Goal: Information Seeking & Learning: Learn about a topic

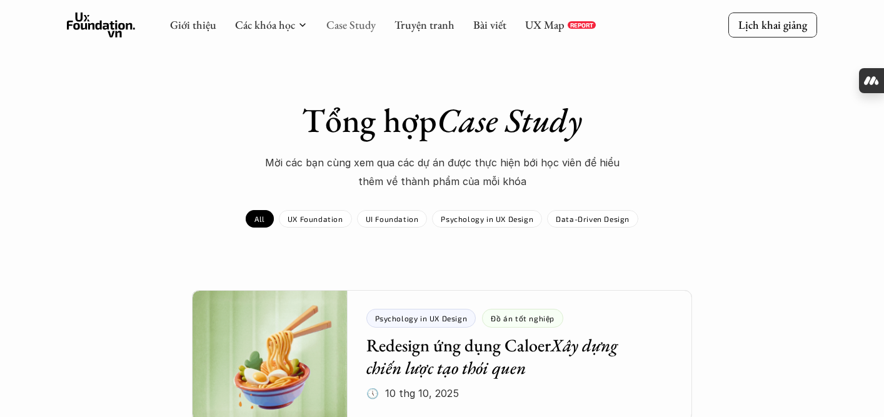
click at [345, 20] on link "Case Study" at bounding box center [350, 25] width 49 height 14
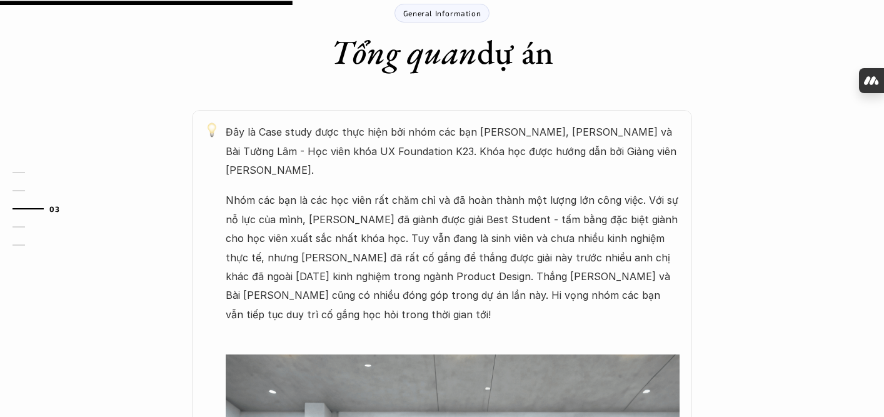
scroll to position [113, 0]
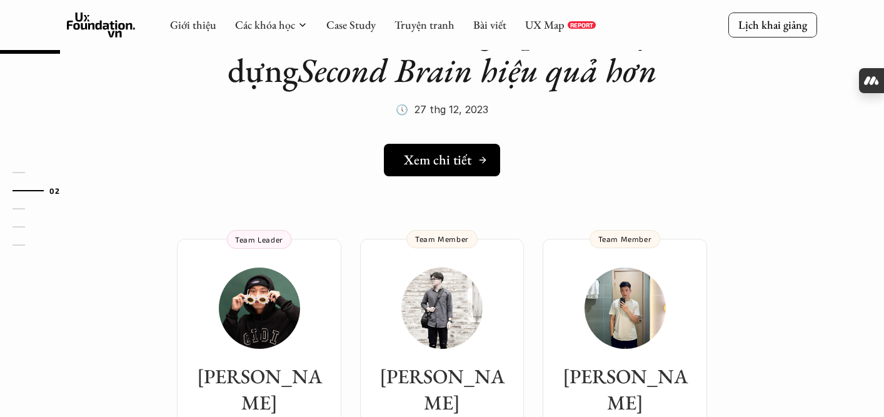
click at [436, 156] on h5 "Xem chi tiết" at bounding box center [438, 160] width 68 height 16
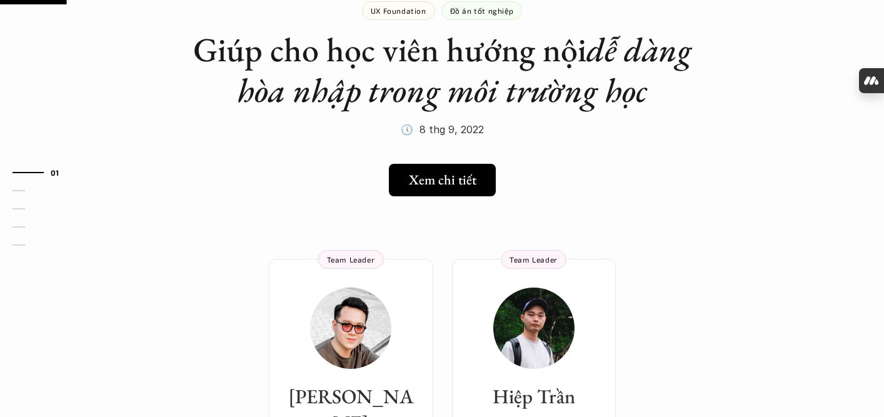
scroll to position [93, 0]
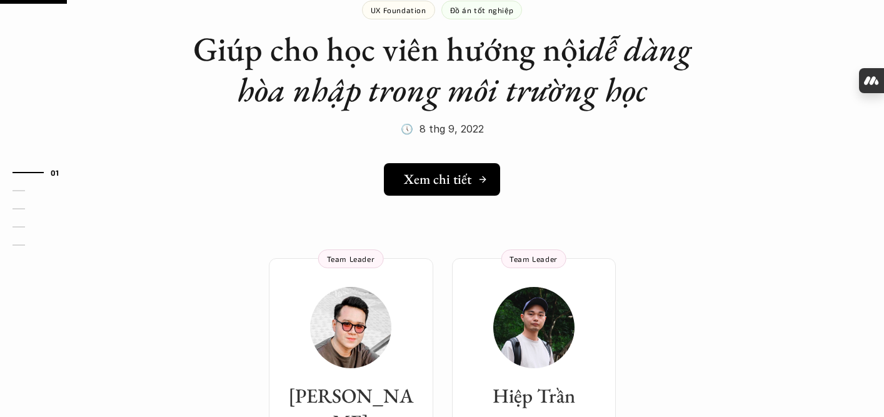
click at [402, 178] on link "Xem chi tiết" at bounding box center [442, 179] width 116 height 33
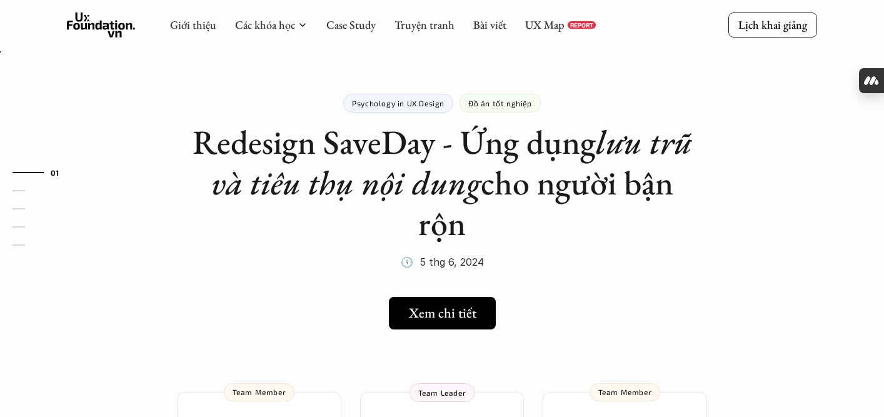
scroll to position [135, 0]
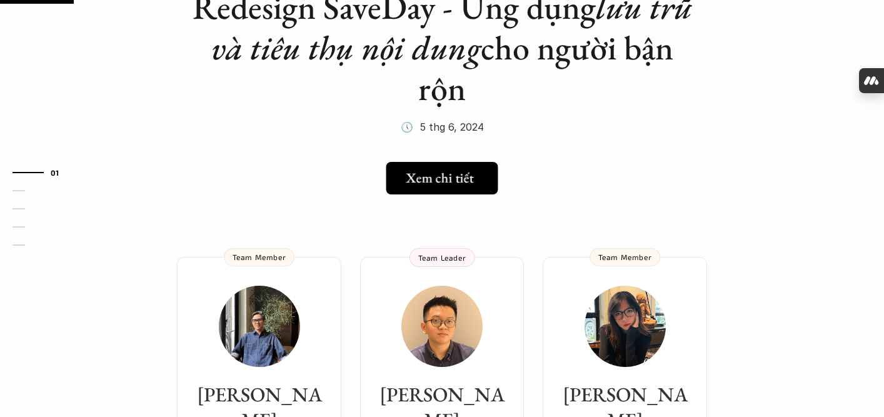
click at [433, 184] on h5 "Xem chi tiết" at bounding box center [440, 178] width 68 height 16
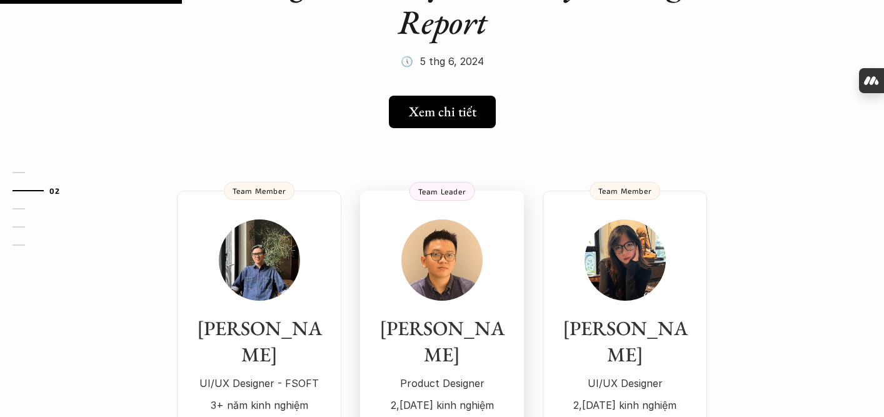
scroll to position [142, 0]
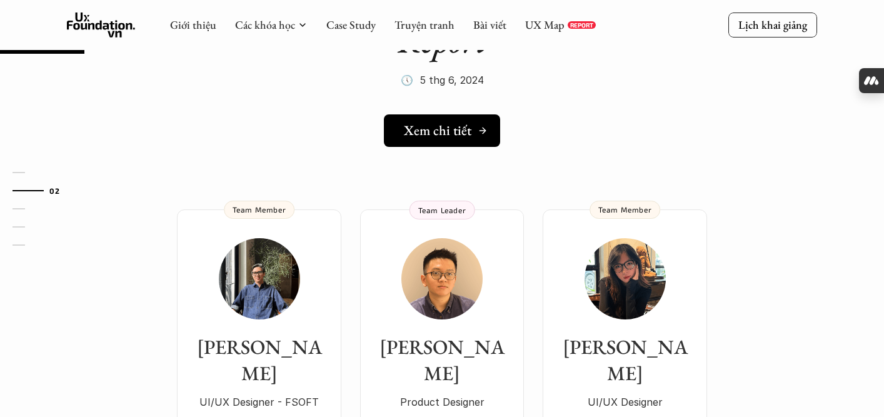
click at [462, 135] on h5 "Xem chi tiết" at bounding box center [438, 131] width 68 height 16
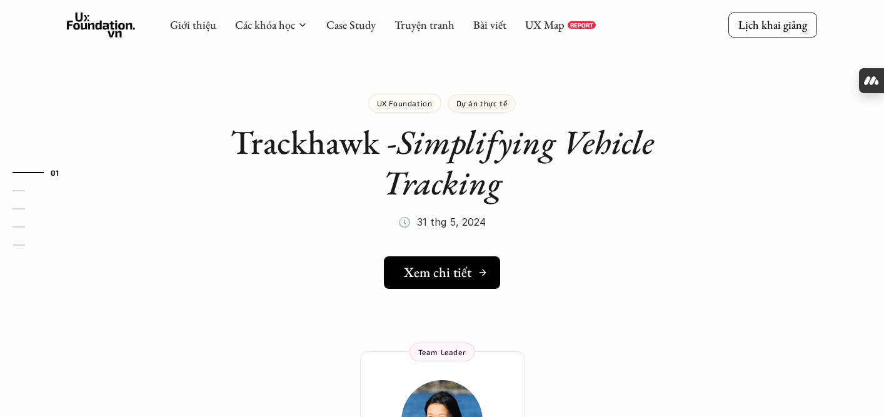
click at [423, 284] on link "Xem chi tiết" at bounding box center [442, 272] width 116 height 33
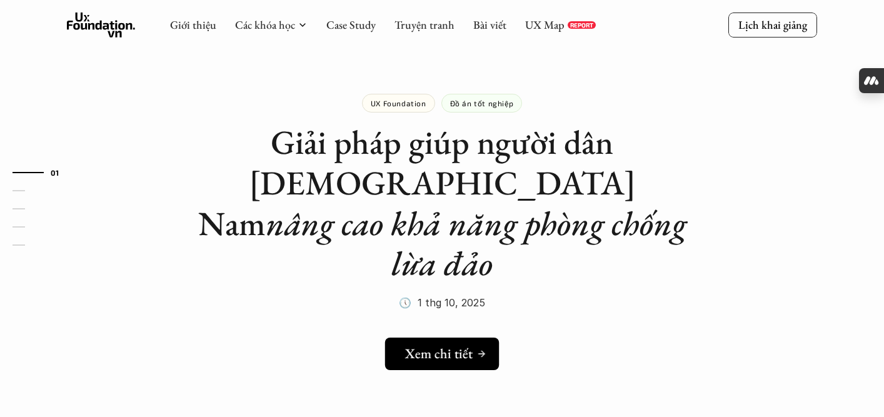
click at [415, 338] on link "Xem chi tiết" at bounding box center [442, 354] width 114 height 33
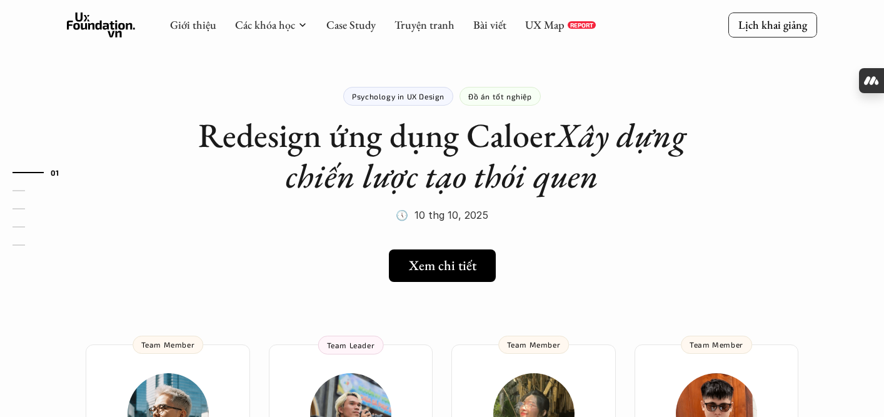
scroll to position [159, 0]
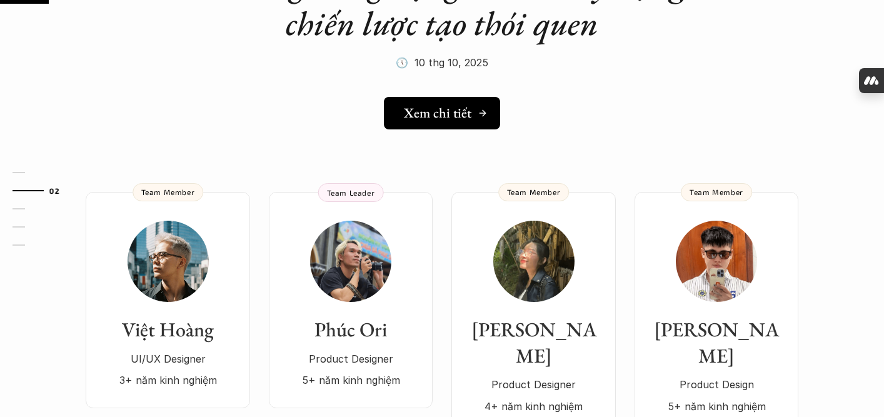
click at [479, 102] on link "Xem chi tiết" at bounding box center [442, 113] width 116 height 33
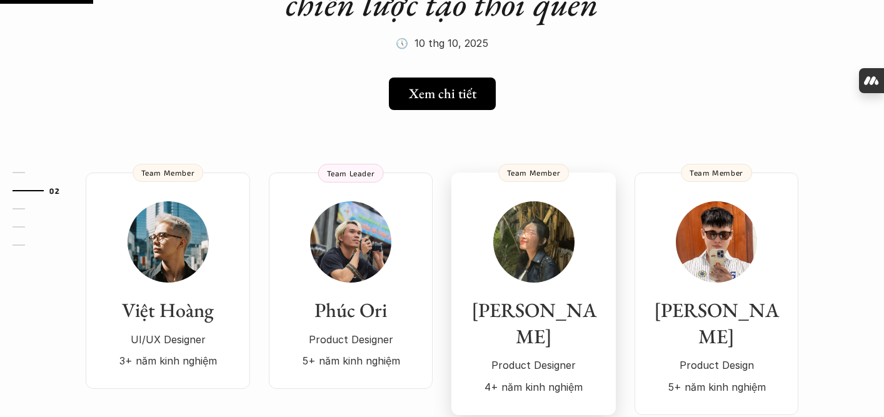
scroll to position [306, 0]
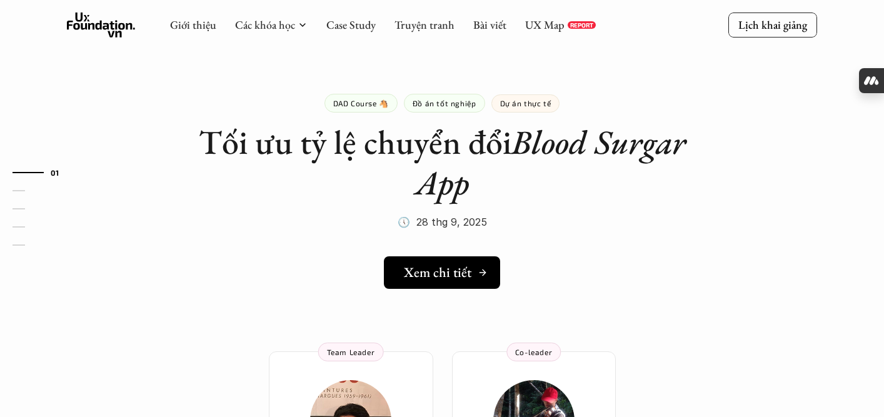
click at [421, 273] on h5 "Xem chi tiết" at bounding box center [438, 272] width 68 height 16
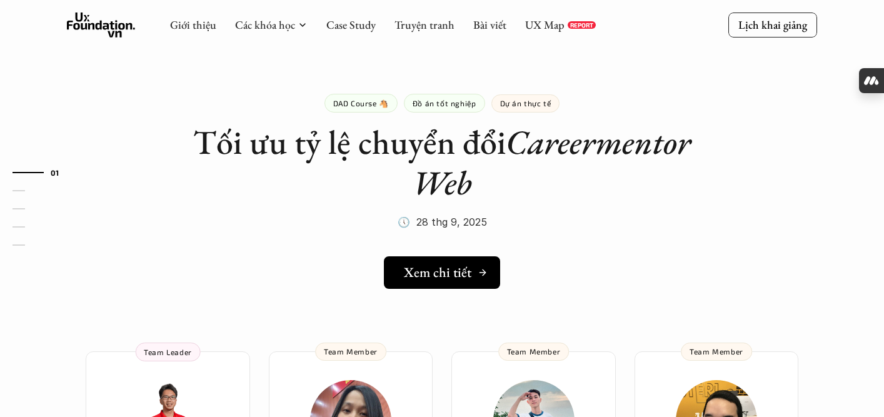
click at [428, 276] on h5 "Xem chi tiết" at bounding box center [438, 272] width 68 height 16
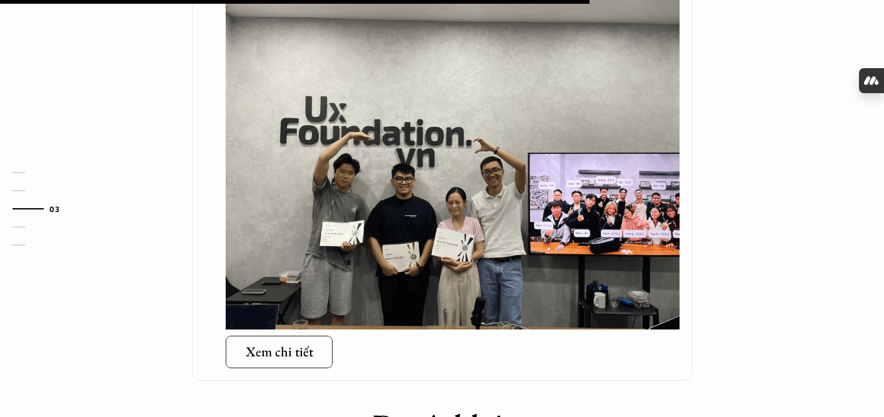
scroll to position [1147, 0]
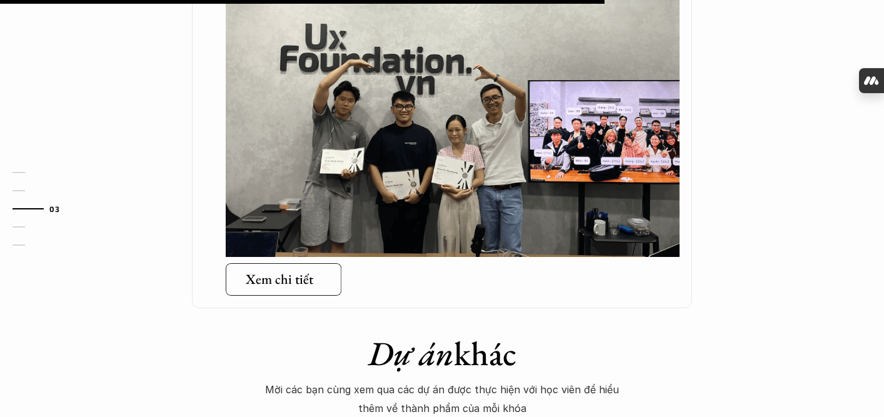
click at [290, 271] on h5 "Xem chi tiết" at bounding box center [280, 279] width 68 height 16
